Goal: Information Seeking & Learning: Compare options

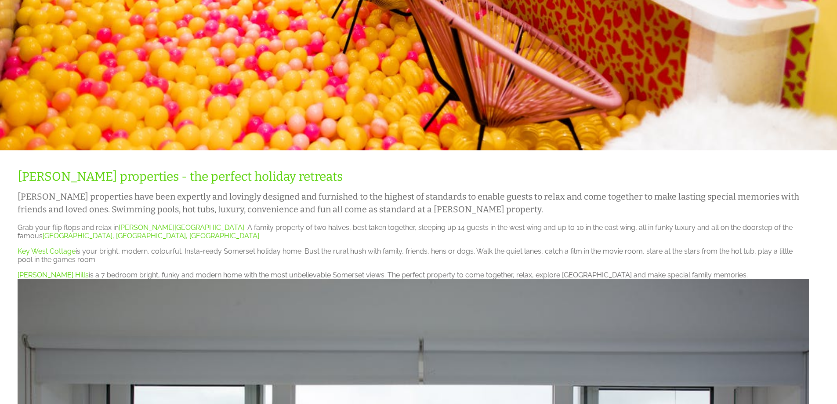
scroll to position [176, 0]
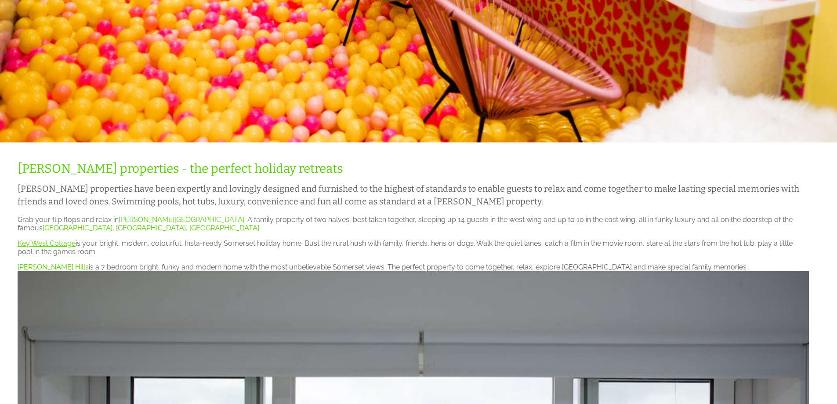
click at [47, 244] on link "Key West Cottage" at bounding box center [47, 243] width 58 height 8
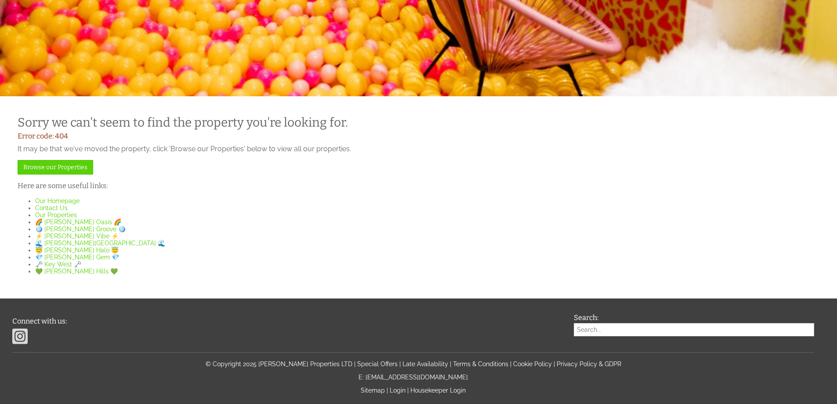
scroll to position [259, 0]
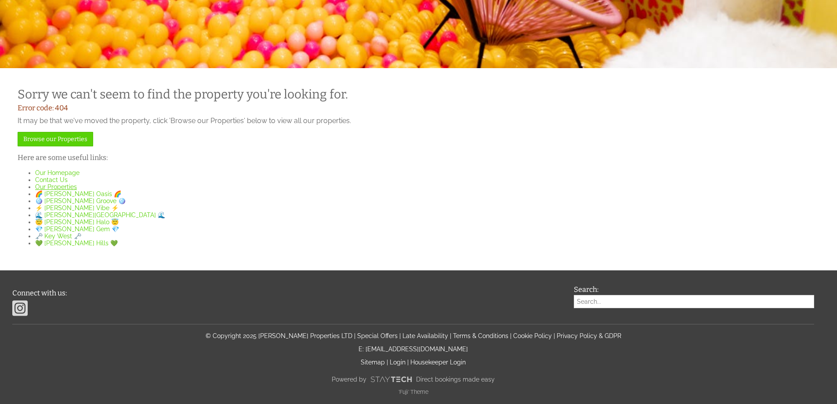
click at [54, 183] on link "Our Properties" at bounding box center [56, 186] width 42 height 7
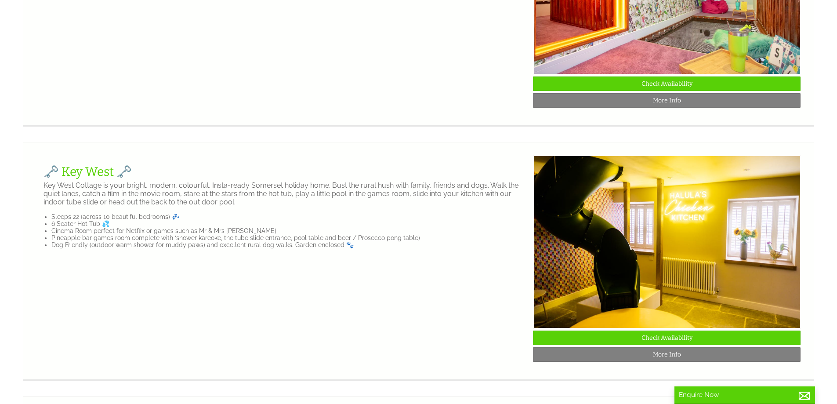
scroll to position [747, 0]
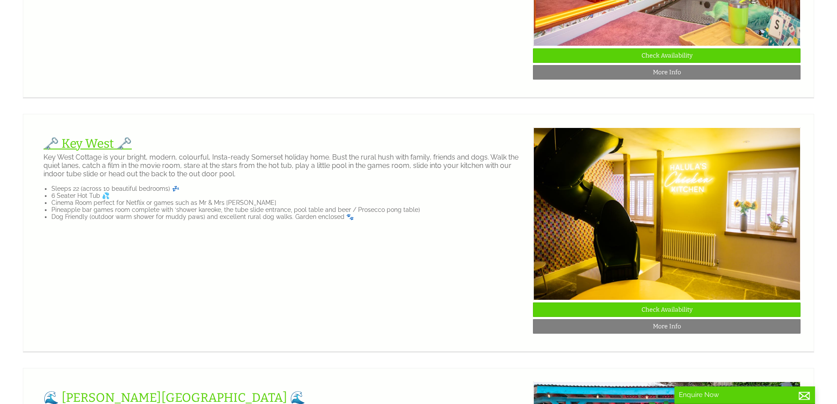
click at [93, 151] on link "🗝️ Key West 🗝️" at bounding box center [88, 143] width 88 height 15
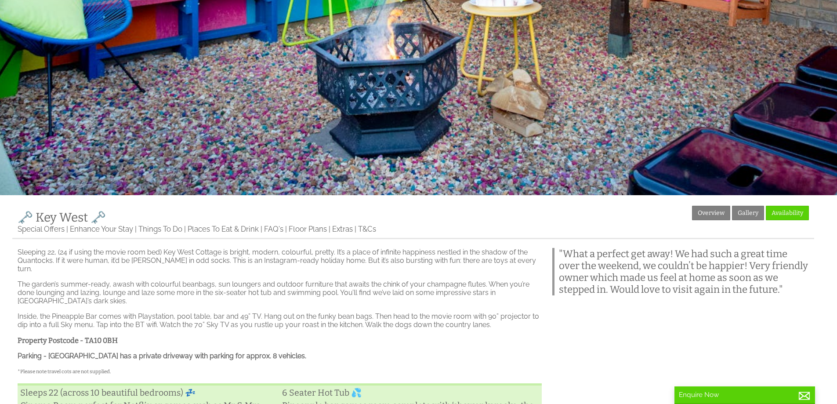
scroll to position [176, 0]
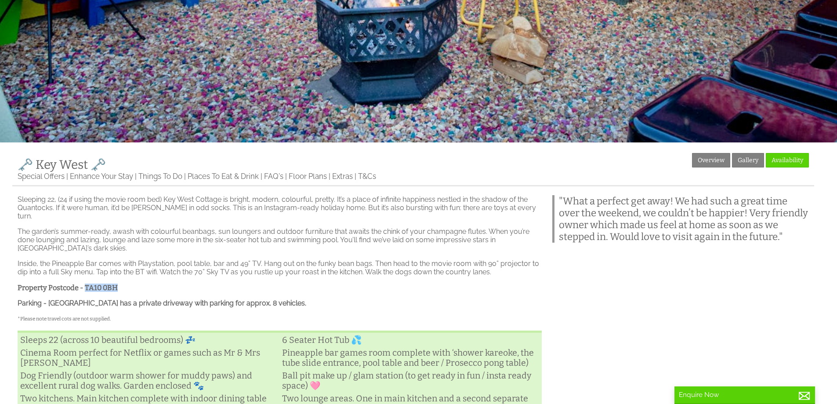
drag, startPoint x: 85, startPoint y: 290, endPoint x: 116, endPoint y: 286, distance: 31.4
click at [116, 286] on strong "Property Postcode - TA10 0BH" at bounding box center [68, 287] width 100 height 8
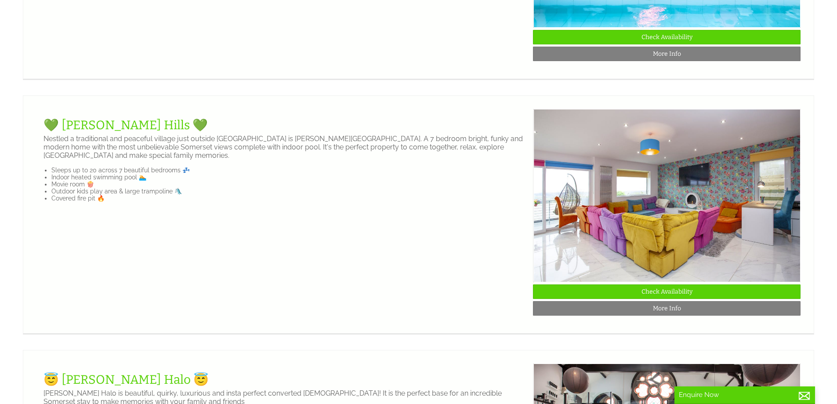
scroll to position [1274, 0]
click at [97, 132] on link "💚 [PERSON_NAME] Hills 💚" at bounding box center [126, 124] width 164 height 15
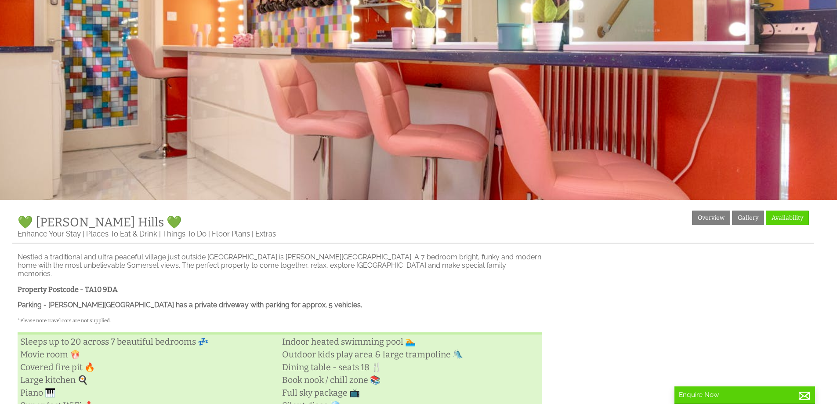
scroll to position [132, 0]
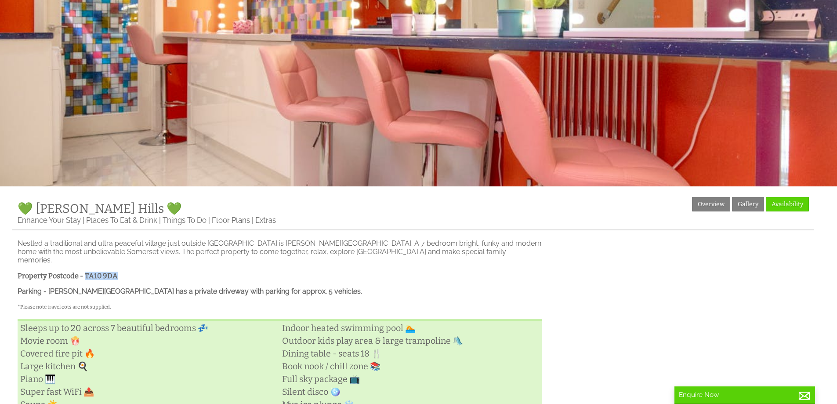
drag, startPoint x: 85, startPoint y: 272, endPoint x: 117, endPoint y: 269, distance: 32.2
click at [117, 272] on h3 "Property Postcode - TA10 9DA" at bounding box center [280, 276] width 524 height 8
copy strong "TA10 9DA"
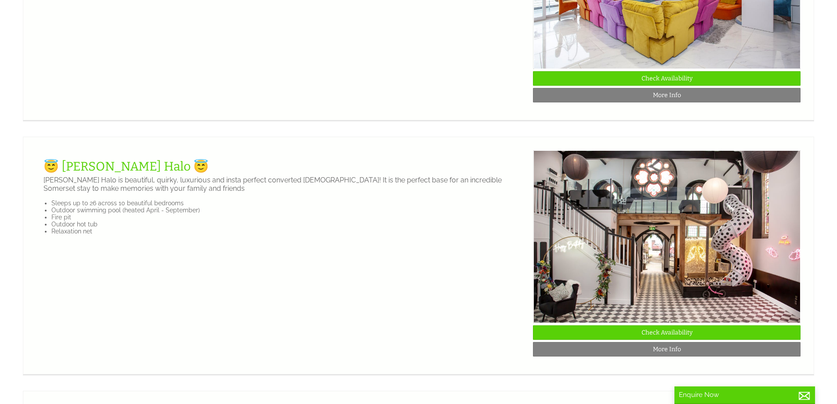
scroll to position [1494, 0]
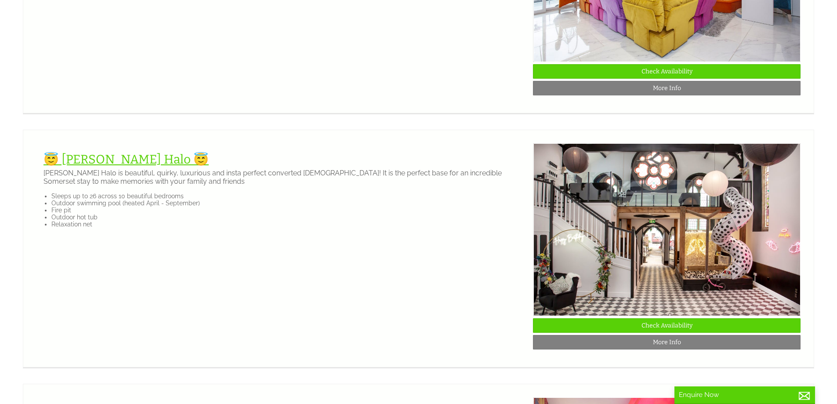
click at [95, 167] on link "😇 [PERSON_NAME] Halo 😇" at bounding box center [126, 159] width 165 height 15
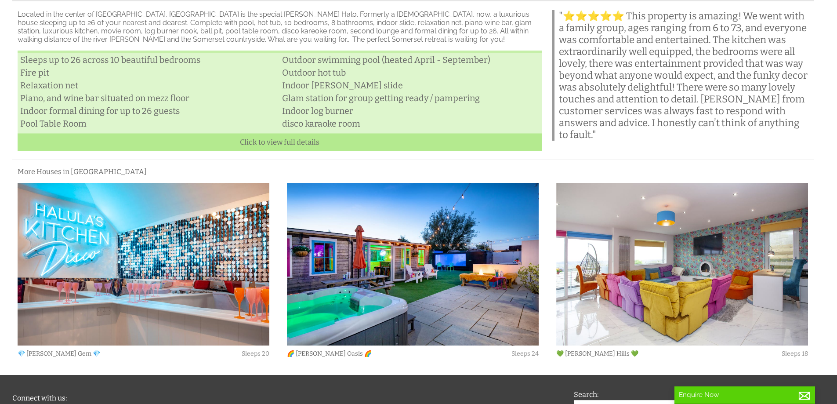
scroll to position [218, 0]
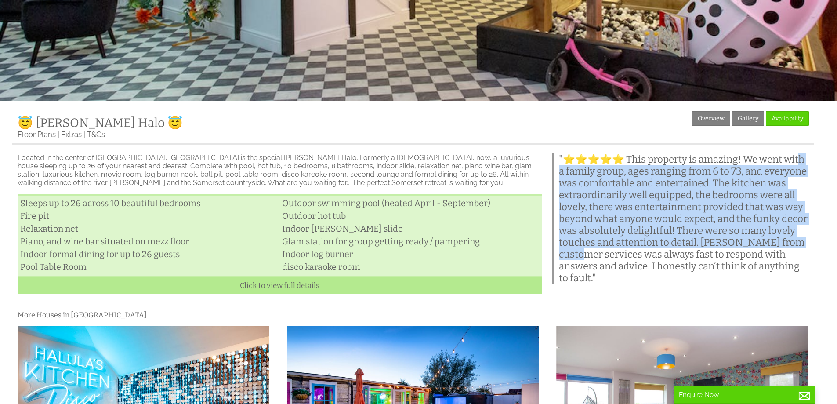
drag, startPoint x: 569, startPoint y: 179, endPoint x: 709, endPoint y: 263, distance: 163.4
click at [709, 263] on blockquote ""⭐⭐⭐⭐⭐ This property is amazing! We went with a family group, ages ranging from…" at bounding box center [680, 218] width 257 height 131
click at [663, 245] on blockquote ""⭐⭐⭐⭐⭐ This property is amazing! We went with a family group, ages ranging from…" at bounding box center [680, 218] width 257 height 131
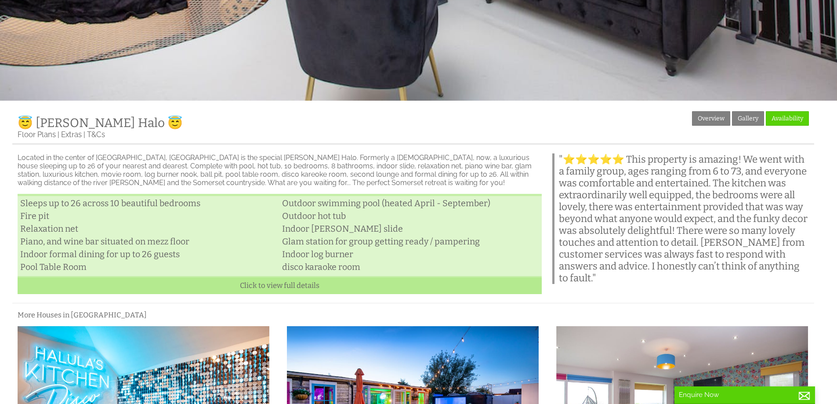
scroll to position [0, 0]
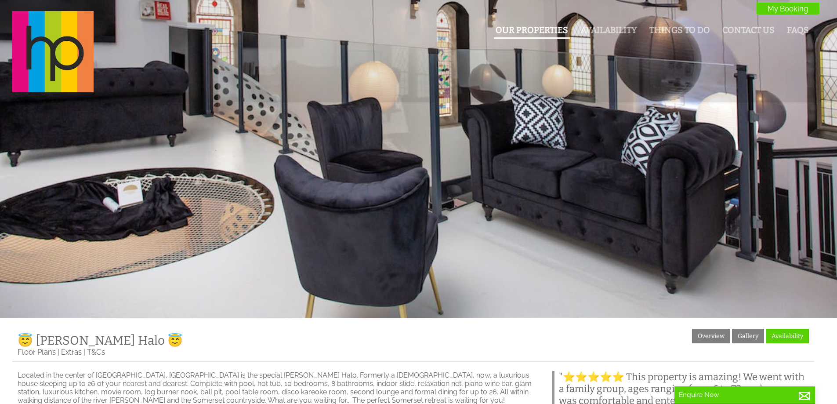
click at [516, 31] on link "Our Properties" at bounding box center [532, 30] width 73 height 10
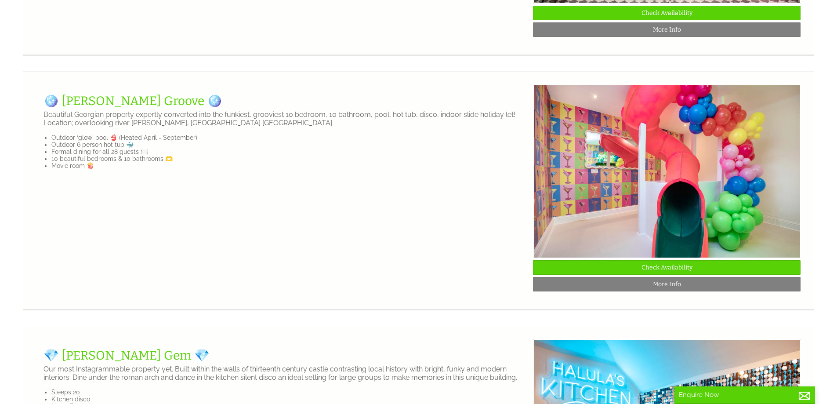
scroll to position [1802, 0]
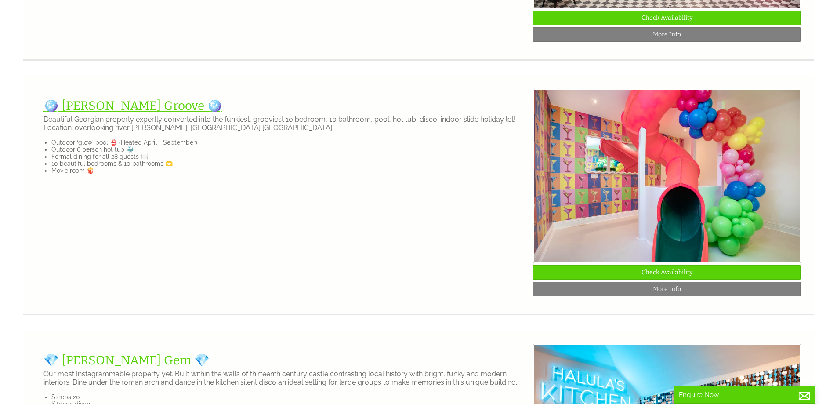
click at [76, 113] on link "🪩 [PERSON_NAME] Groove 🪩" at bounding box center [133, 105] width 179 height 15
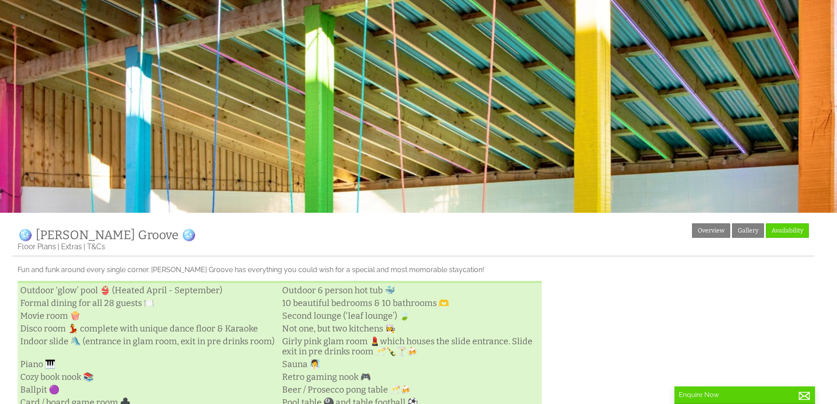
scroll to position [264, 0]
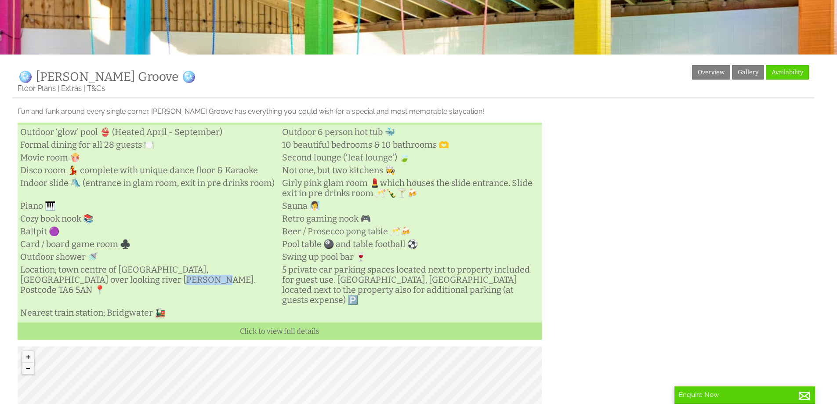
drag, startPoint x: 87, startPoint y: 307, endPoint x: 123, endPoint y: 308, distance: 35.2
click at [123, 296] on li "Location; town centre of [GEOGRAPHIC_DATA], [GEOGRAPHIC_DATA] over looking rive…" at bounding box center [149, 279] width 262 height 33
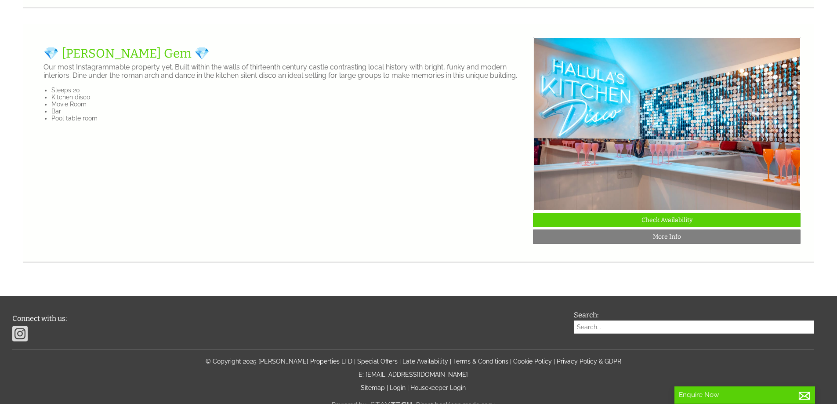
scroll to position [2109, 0]
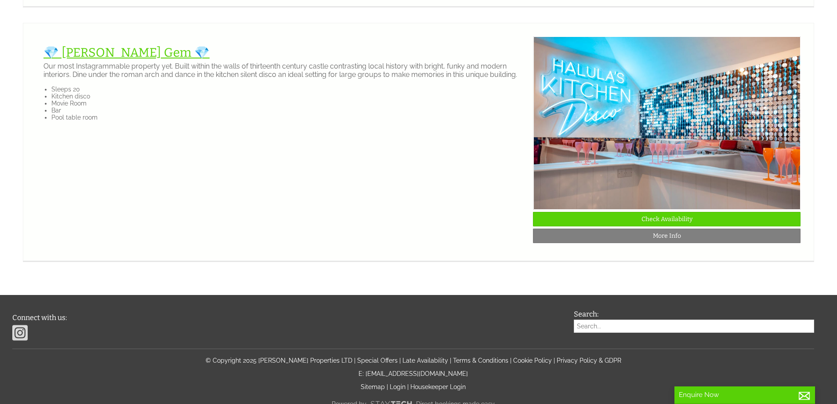
click at [90, 60] on link "💎 [PERSON_NAME] Gem 💎" at bounding box center [127, 52] width 166 height 15
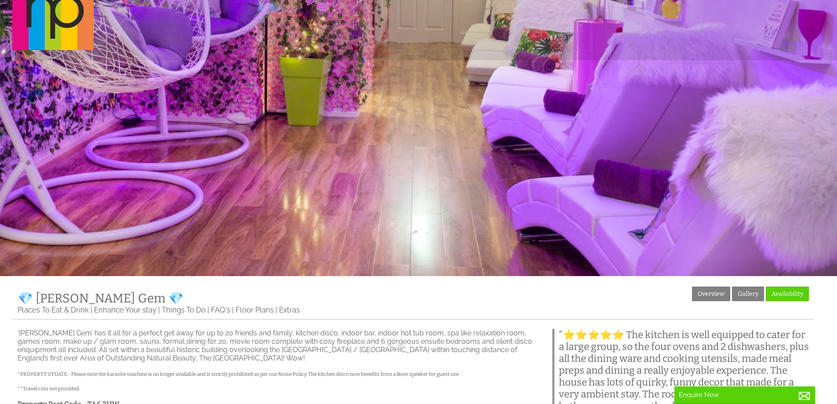
scroll to position [220, 0]
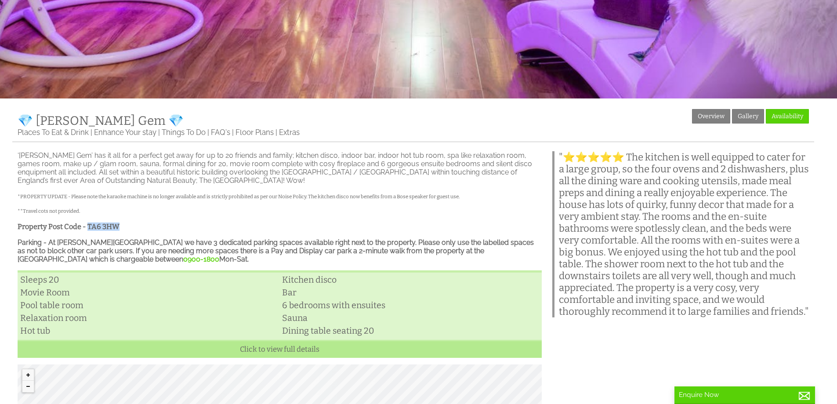
drag, startPoint x: 87, startPoint y: 228, endPoint x: 118, endPoint y: 229, distance: 31.2
click at [118, 229] on strong "Property Post Code - TA6 3HW" at bounding box center [69, 226] width 102 height 8
copy strong "TA6 3HW"
